Goal: Go to known website: Access a specific website the user already knows

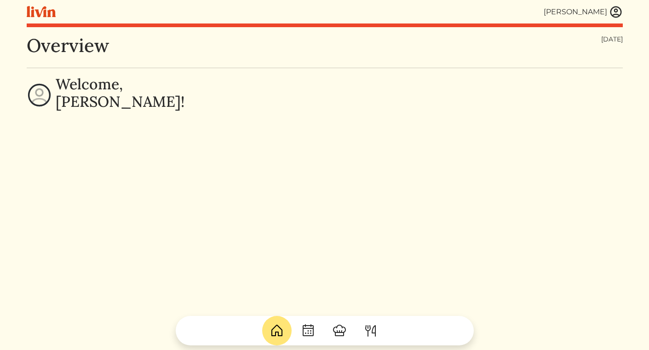
click at [614, 12] on img at bounding box center [616, 12] width 14 height 14
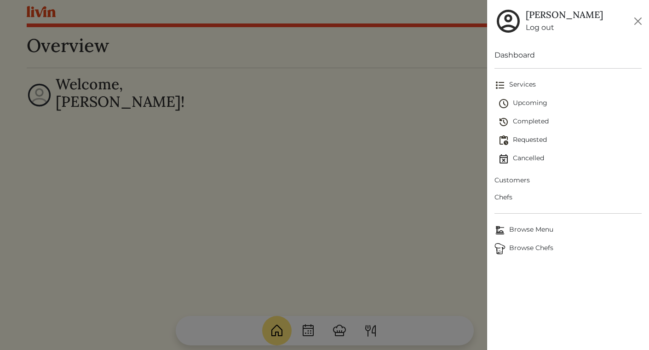
click at [535, 28] on link "Log out" at bounding box center [564, 27] width 77 height 11
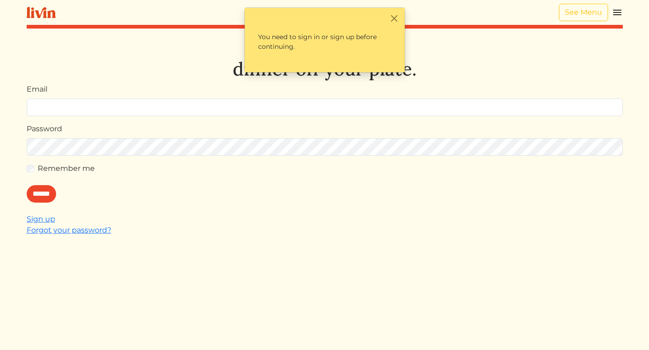
click at [617, 11] on img at bounding box center [617, 12] width 11 height 11
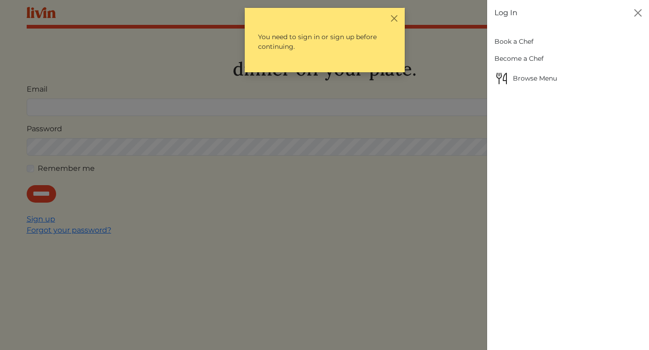
click at [512, 41] on link "Book a Chef" at bounding box center [568, 41] width 147 height 17
